Goal: Information Seeking & Learning: Learn about a topic

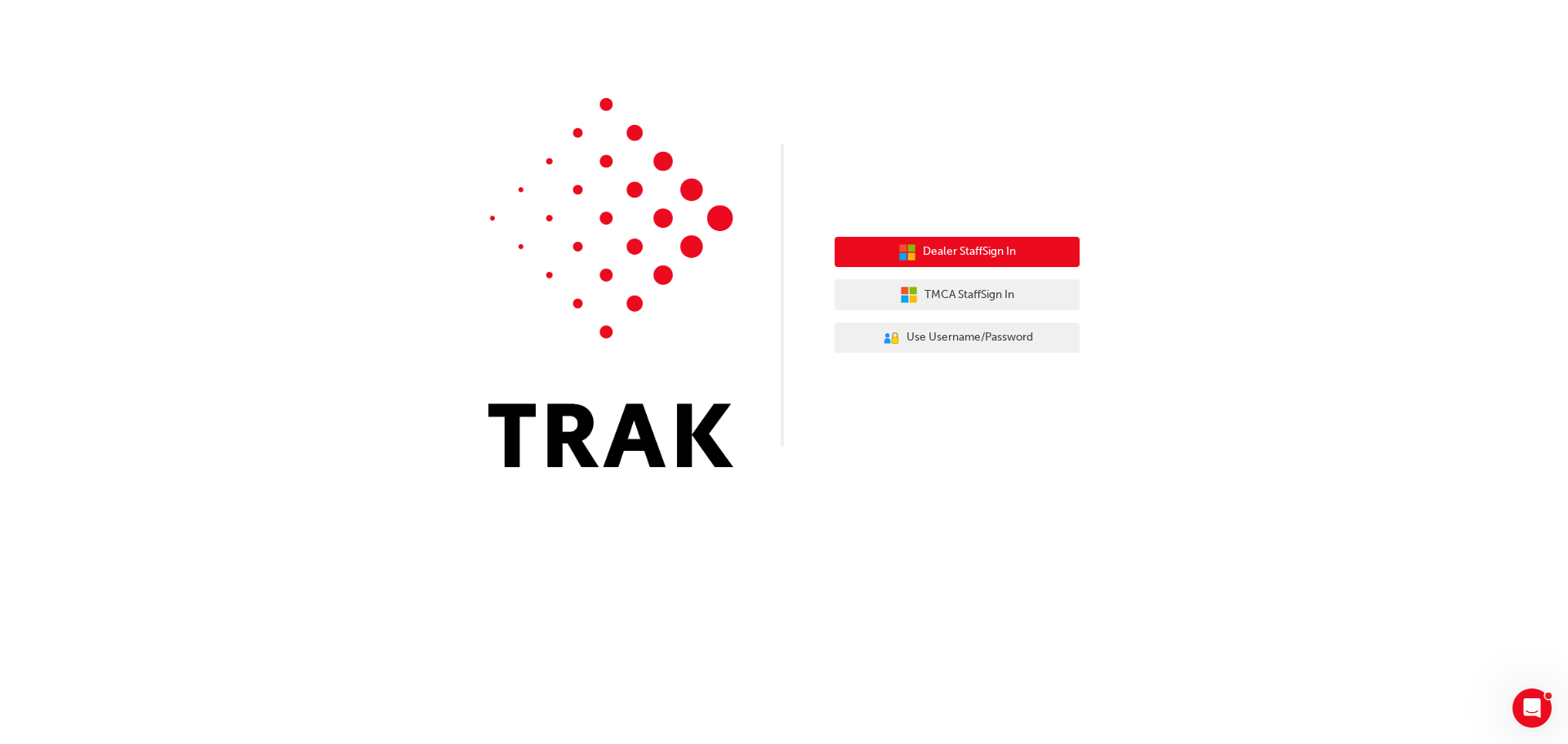
click at [914, 250] on icon "button" at bounding box center [907, 252] width 18 height 18
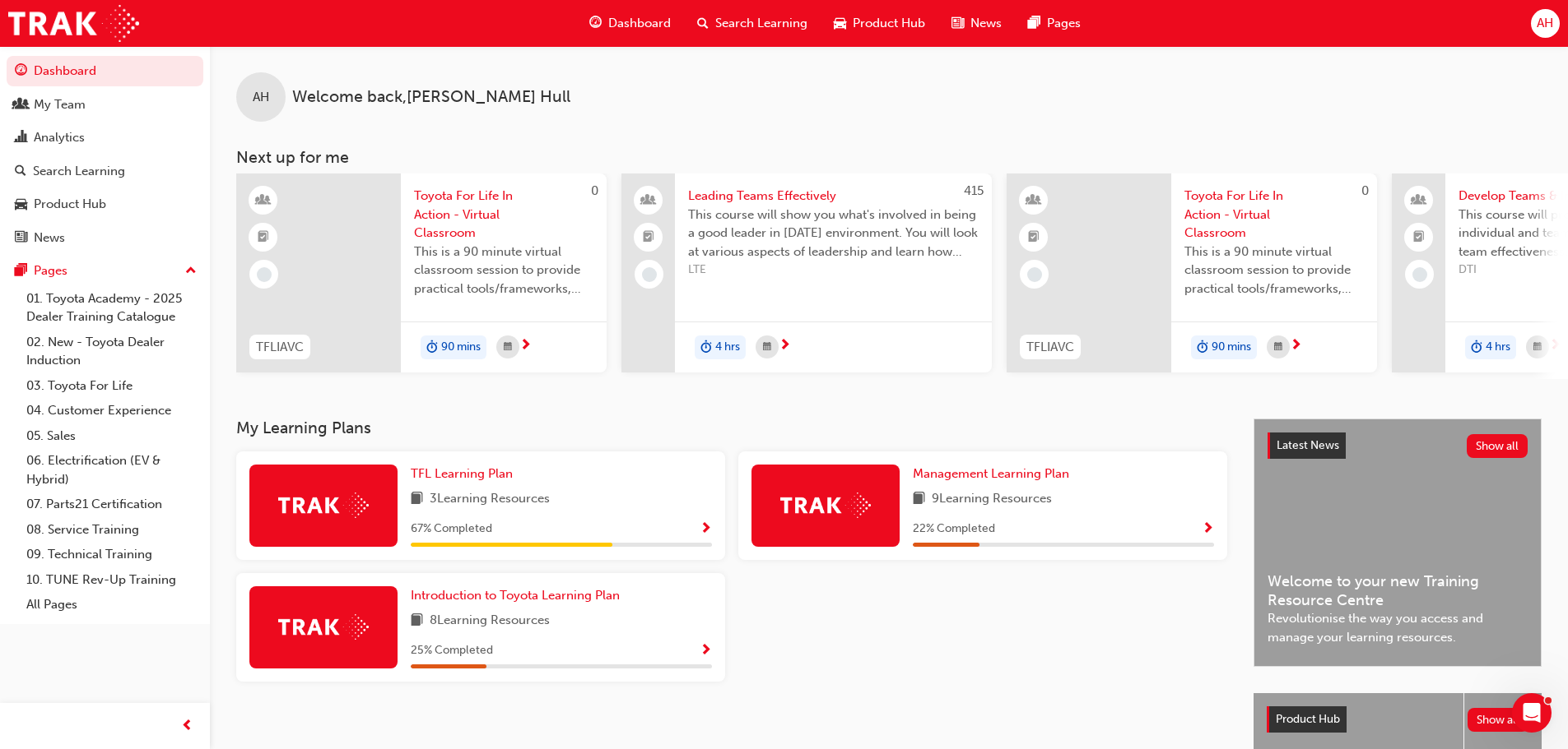
click at [766, 28] on span "Search Learning" at bounding box center [761, 23] width 92 height 19
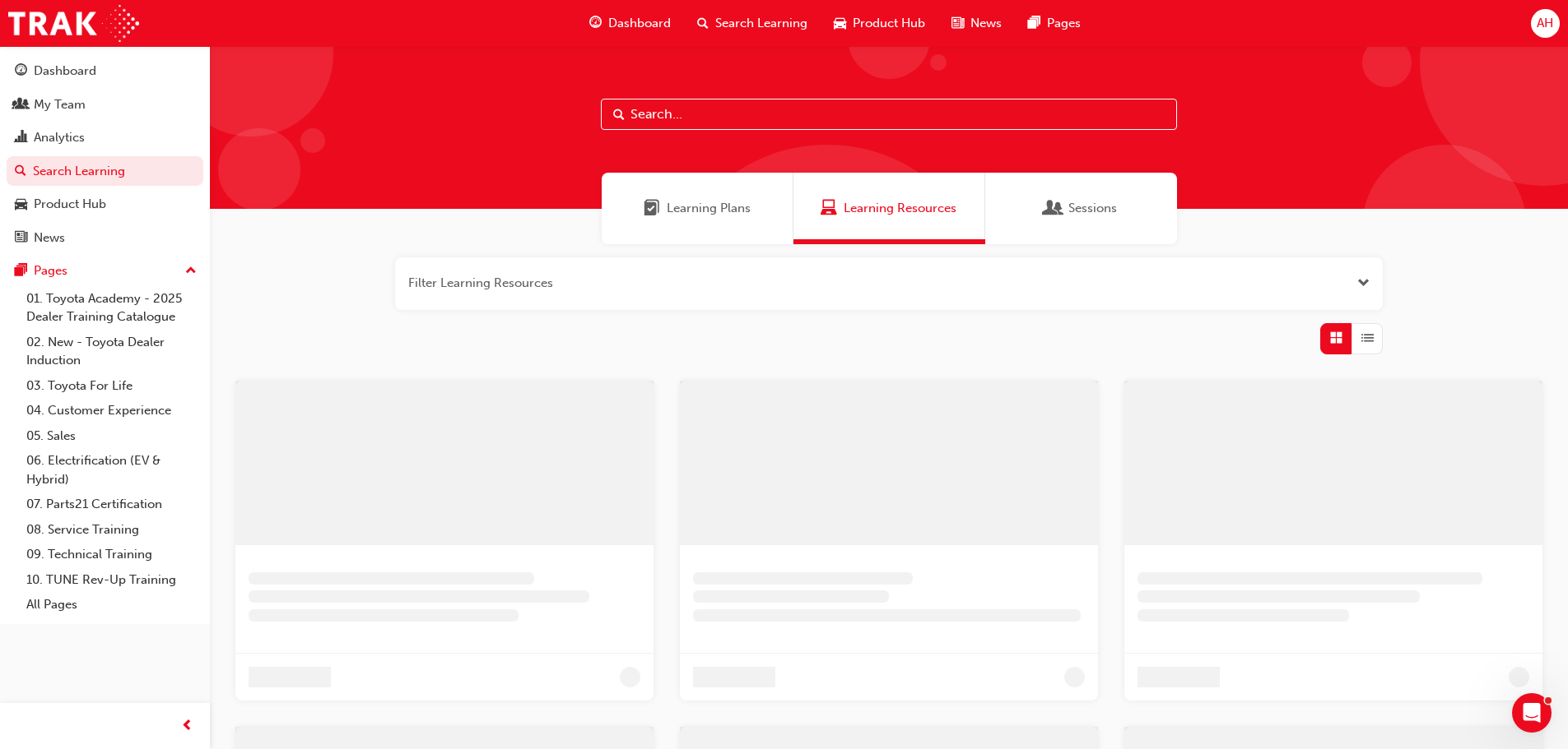
click at [737, 117] on input "text" at bounding box center [888, 114] width 576 height 31
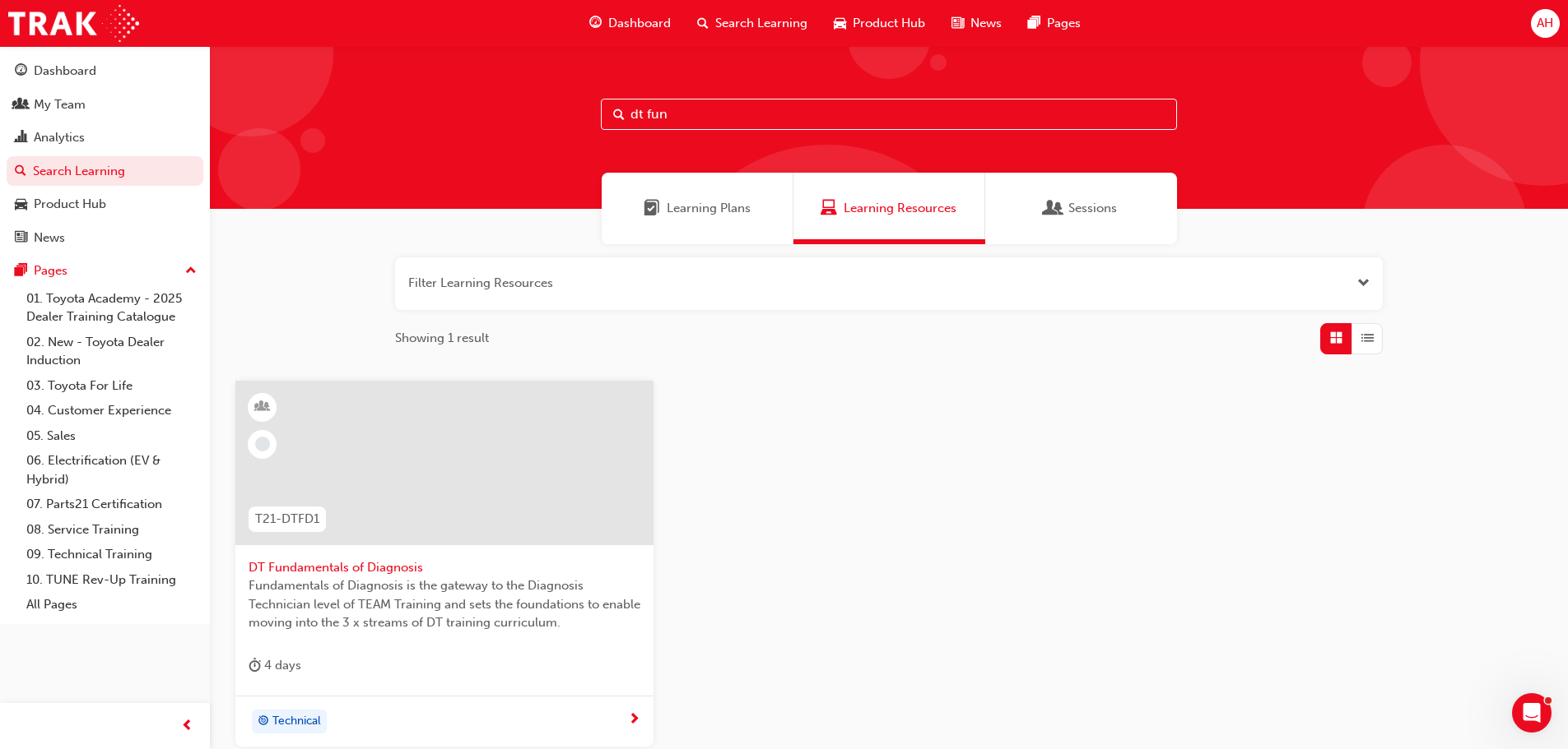
type input "dt fun"
click at [349, 567] on span "DT Fundamentals of Diagnosis" at bounding box center [444, 568] width 392 height 19
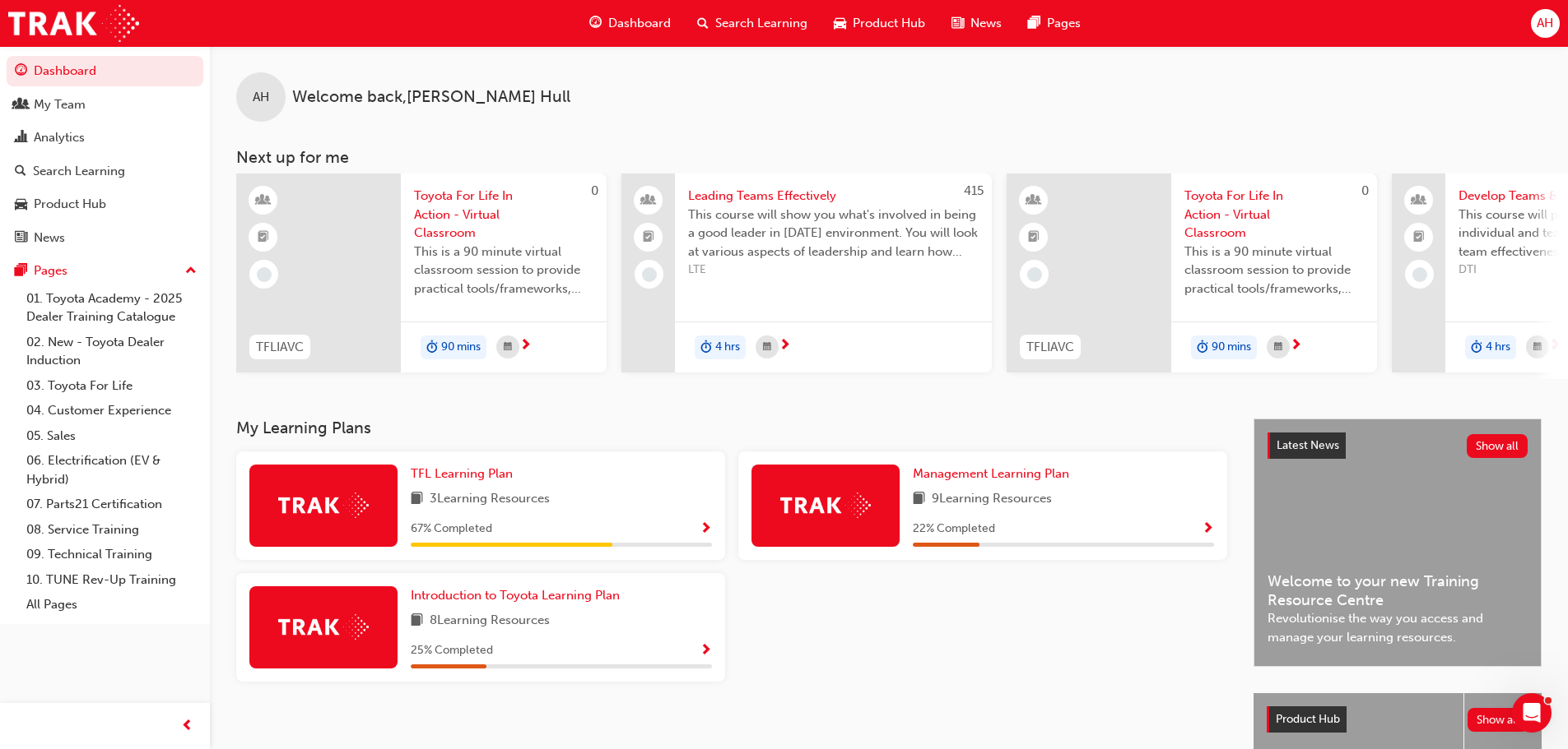
click at [730, 13] on div "Search Learning" at bounding box center [752, 23] width 137 height 34
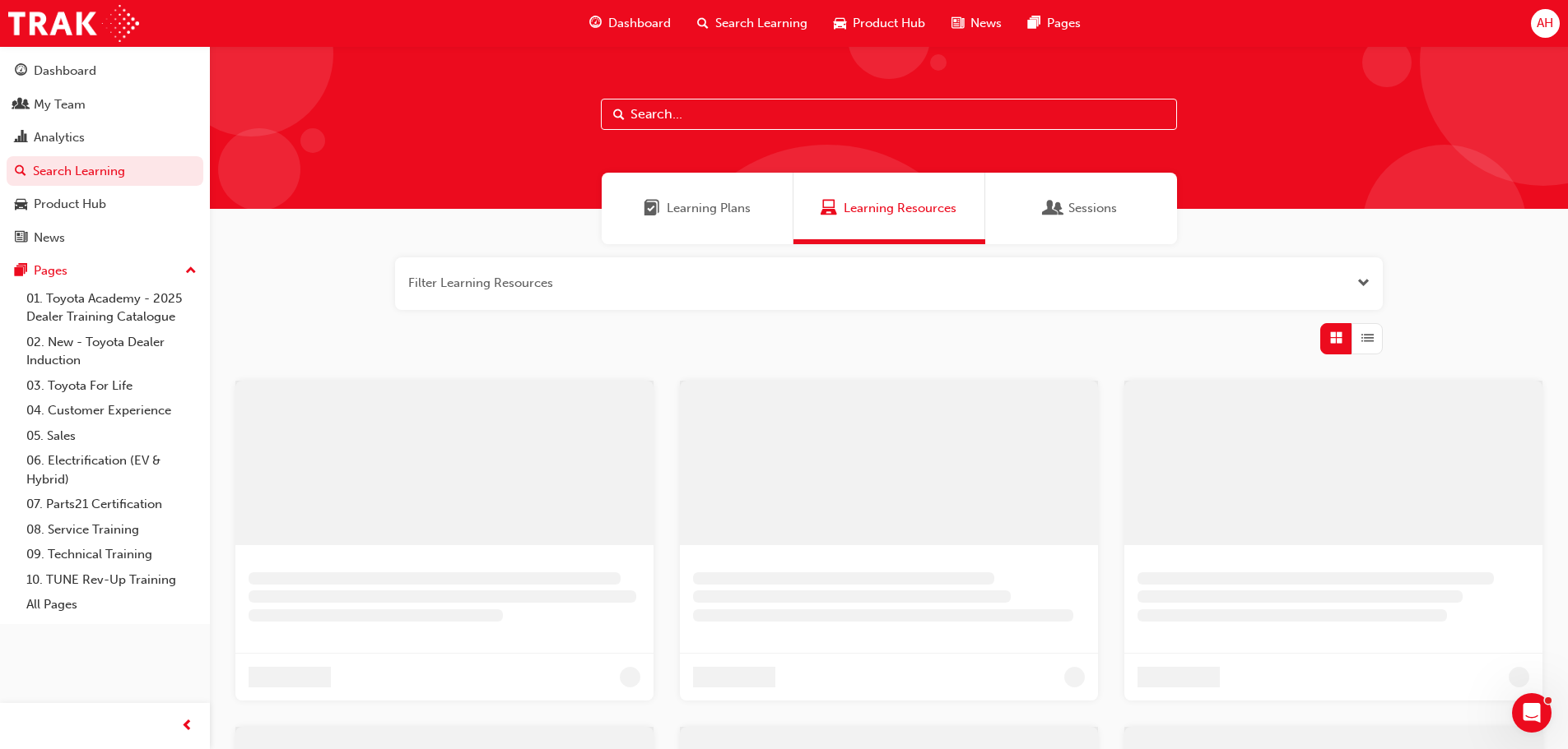
click at [730, 110] on input "text" at bounding box center [888, 114] width 576 height 31
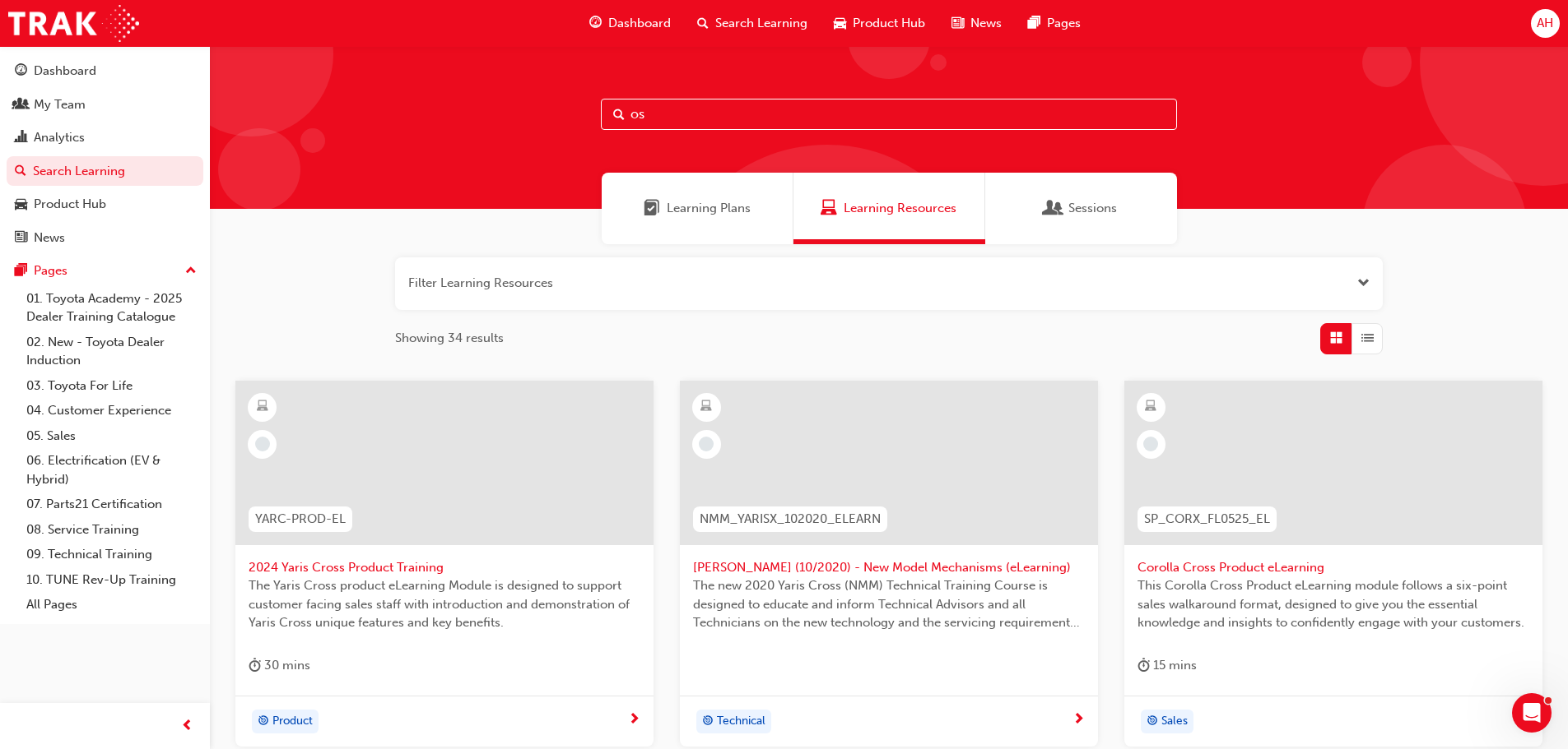
click at [669, 104] on input "os" at bounding box center [888, 114] width 576 height 31
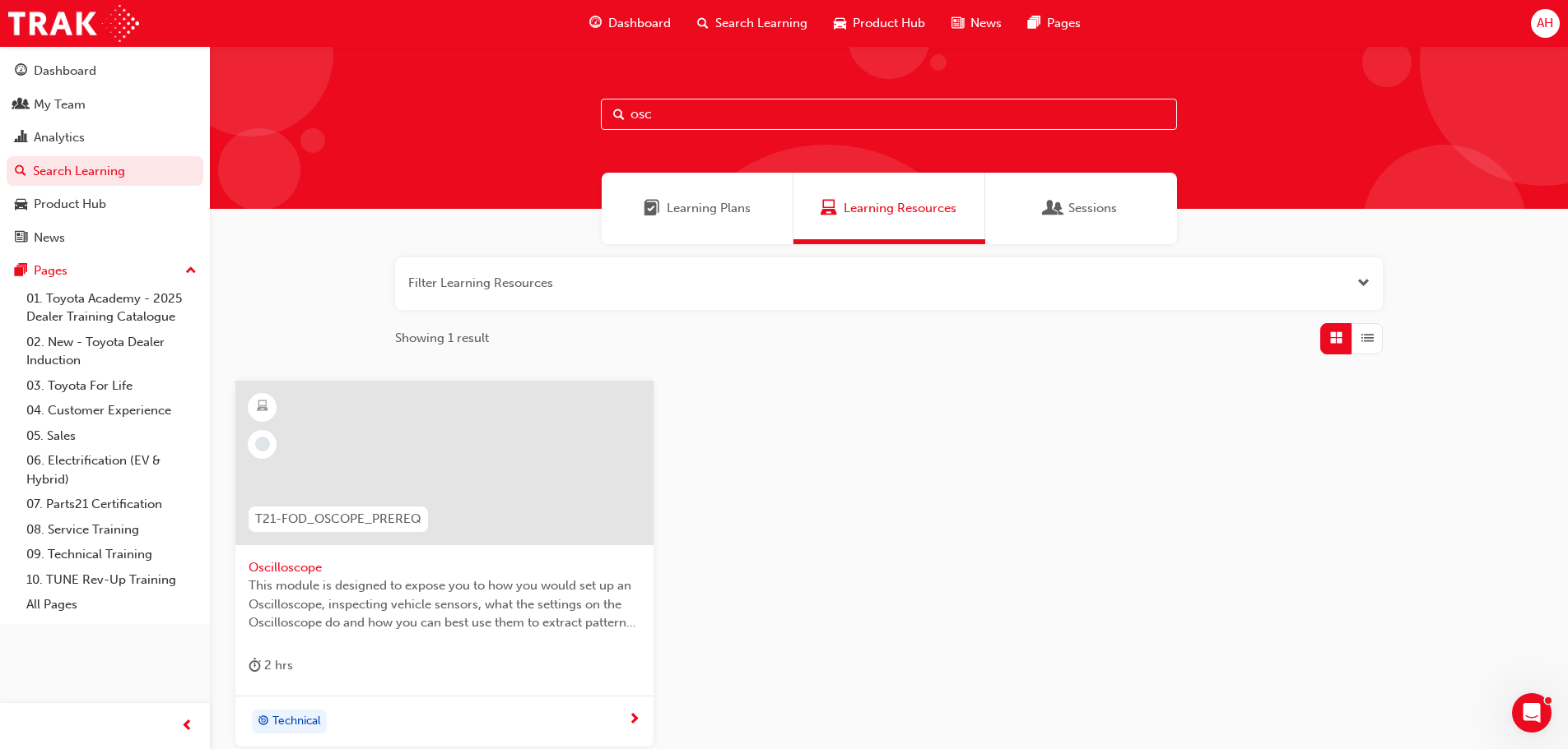
type input "osc"
click at [296, 569] on span "Oscilloscope" at bounding box center [444, 568] width 392 height 19
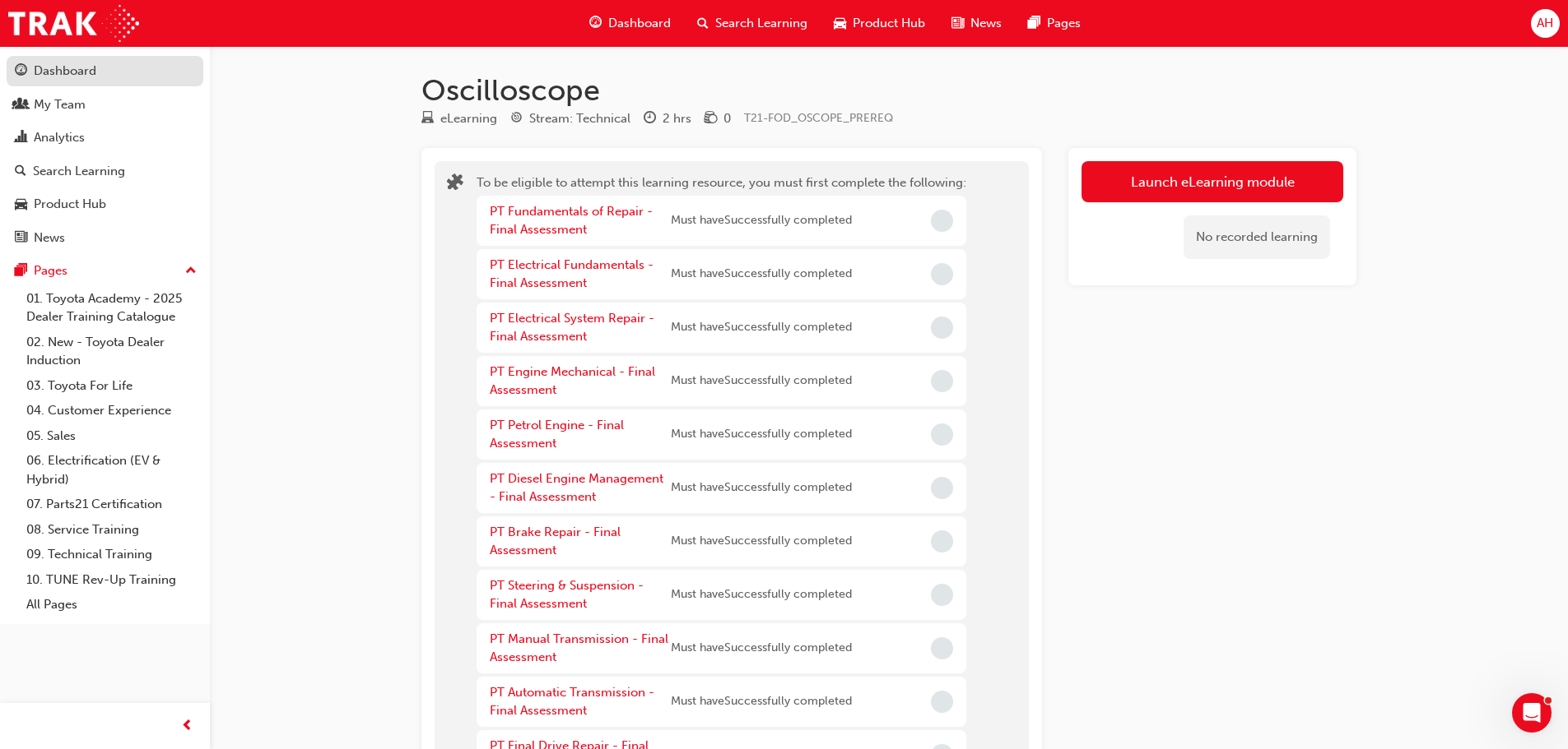
click at [68, 68] on div "Dashboard" at bounding box center [65, 71] width 62 height 19
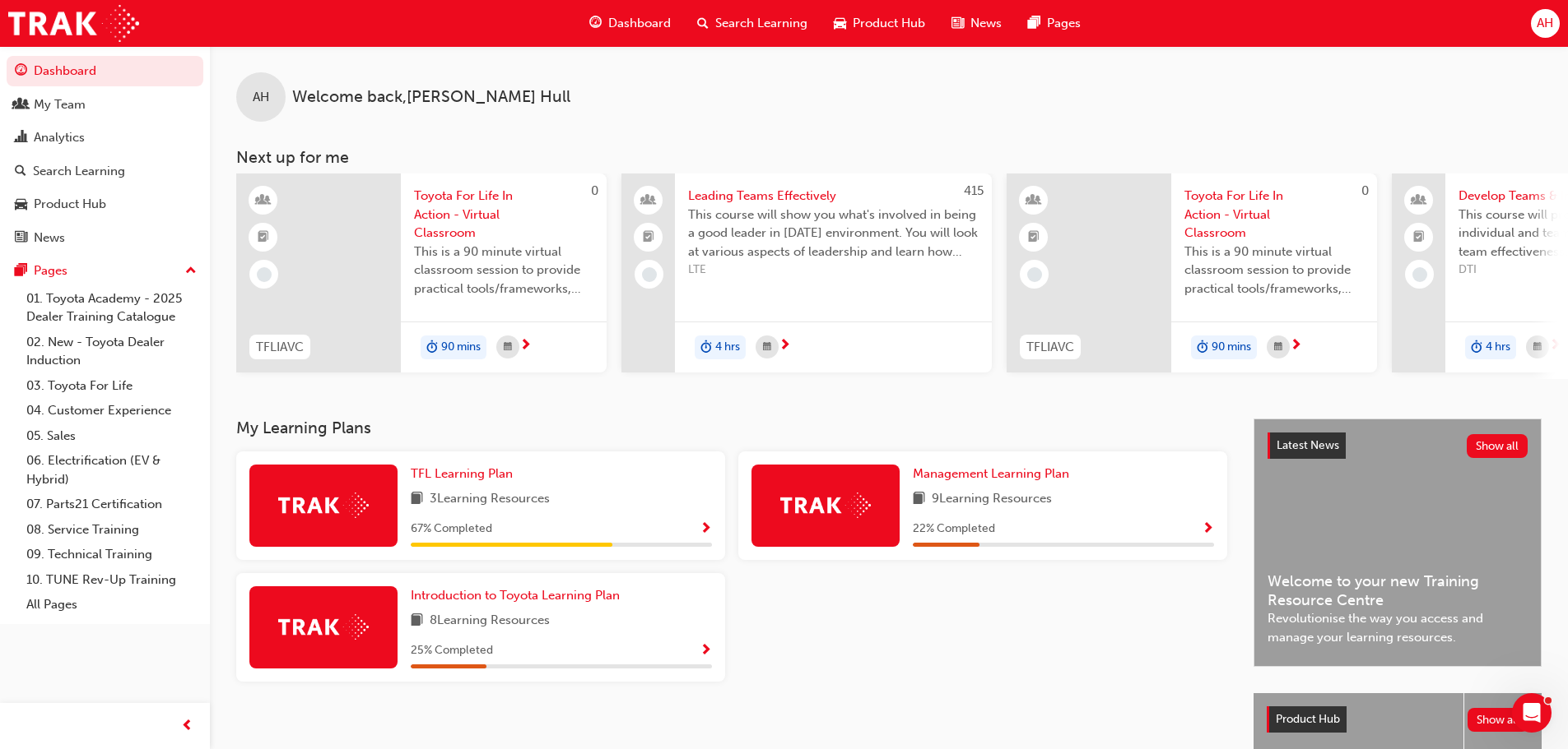
click at [1548, 27] on span "AH" at bounding box center [1545, 23] width 16 height 19
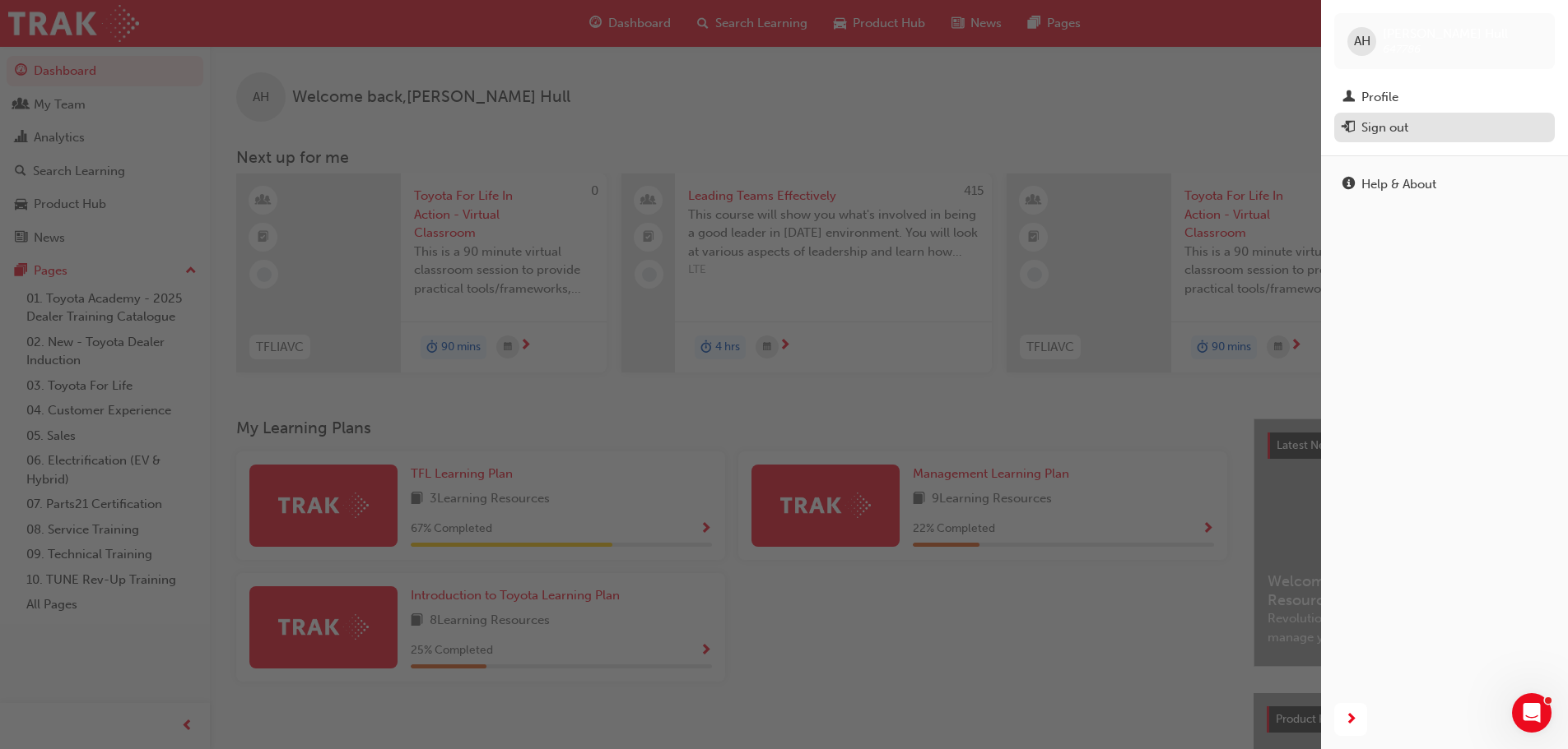
click at [1405, 126] on div "Sign out" at bounding box center [1384, 128] width 47 height 19
